Goal: Task Accomplishment & Management: Use online tool/utility

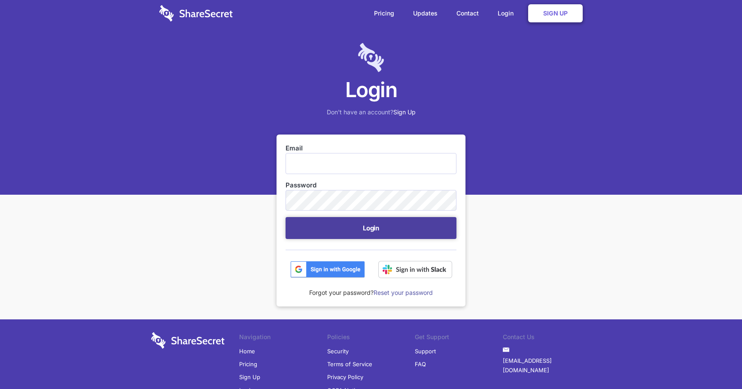
type input "[EMAIL_ADDRESS][DOMAIN_NAME]"
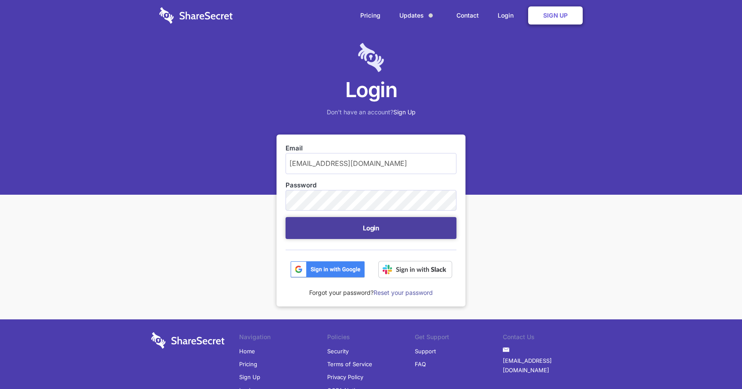
click at [371, 232] on button "Login" at bounding box center [371, 228] width 171 height 22
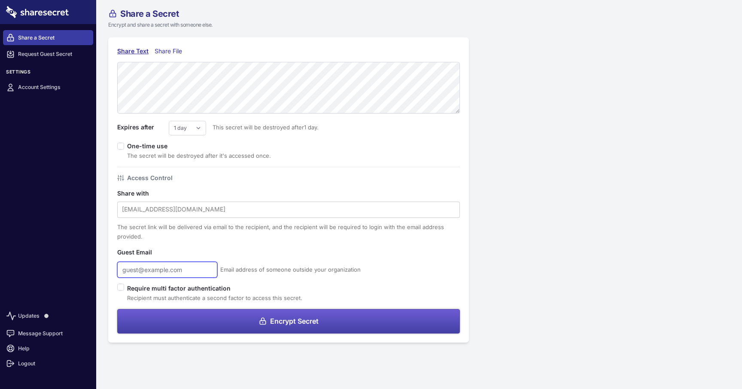
type input "[EMAIL_ADDRESS][DOMAIN_NAME]"
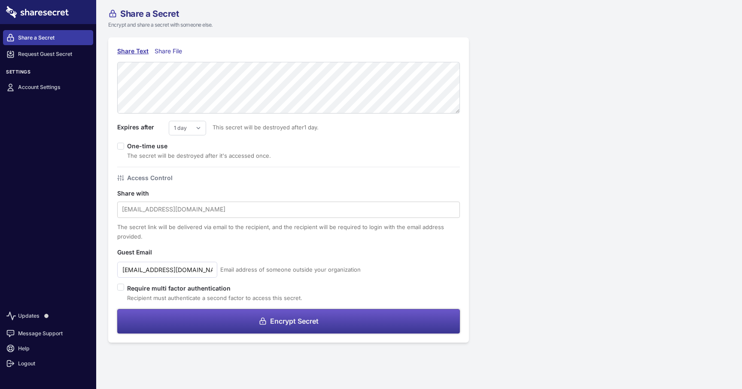
click at [304, 318] on span "Encrypt Secret" at bounding box center [294, 320] width 49 height 7
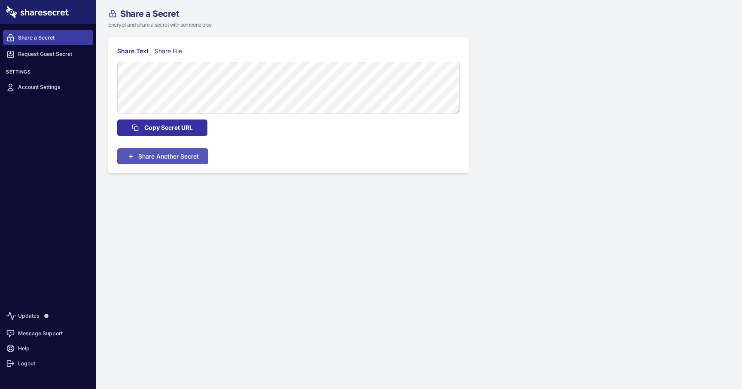
click at [175, 125] on span "Copy Secret URL" at bounding box center [168, 127] width 49 height 9
